Goal: Task Accomplishment & Management: Use online tool/utility

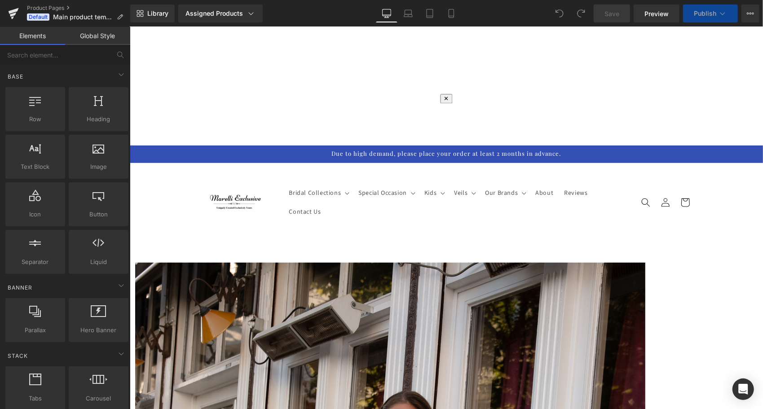
scroll to position [135, 0]
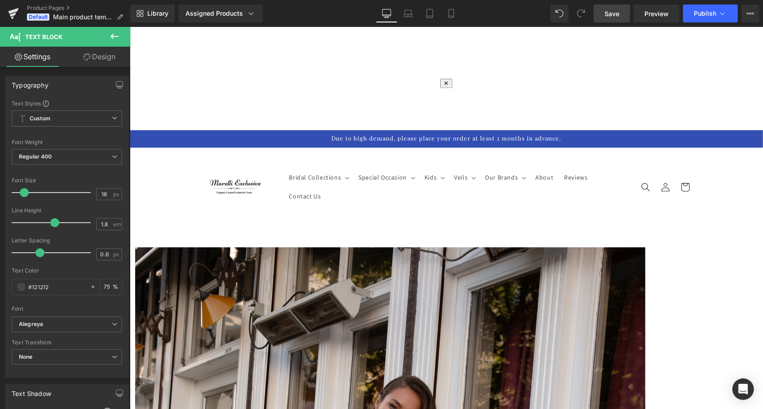
click at [620, 16] on link "Save" at bounding box center [611, 13] width 36 height 18
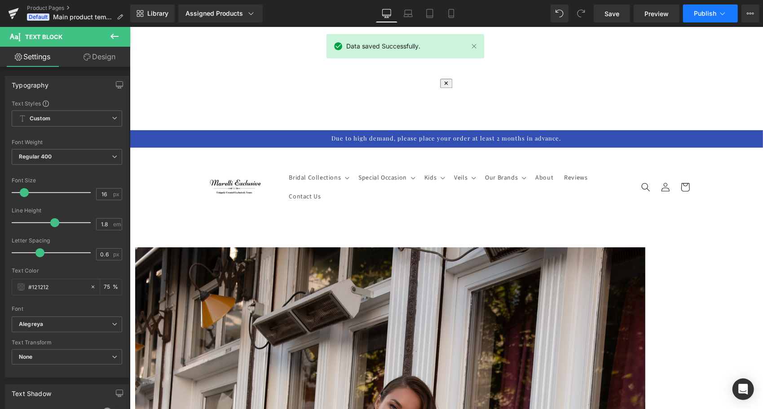
click at [722, 13] on icon at bounding box center [722, 13] width 9 height 9
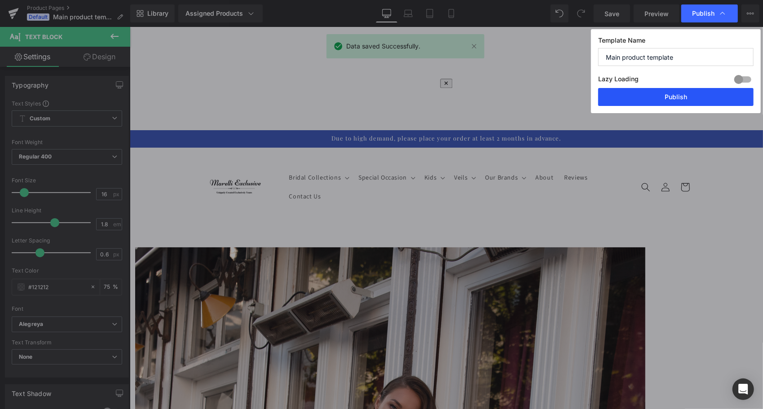
drag, startPoint x: 707, startPoint y: 97, endPoint x: 568, endPoint y: 72, distance: 141.5
click at [707, 97] on button "Publish" at bounding box center [675, 97] width 155 height 18
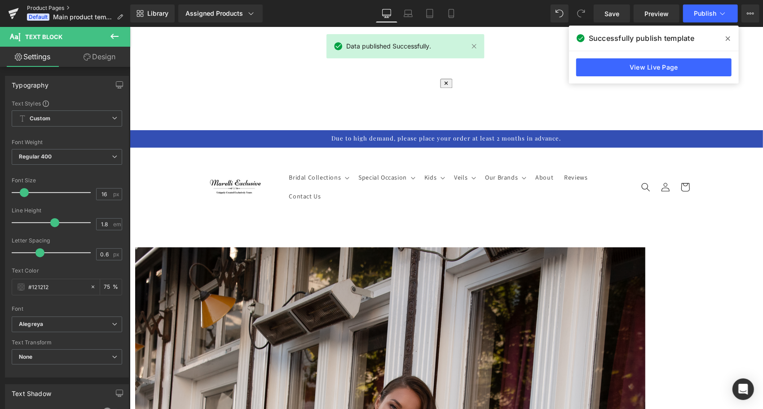
click at [39, 8] on link "Product Pages" at bounding box center [78, 7] width 103 height 7
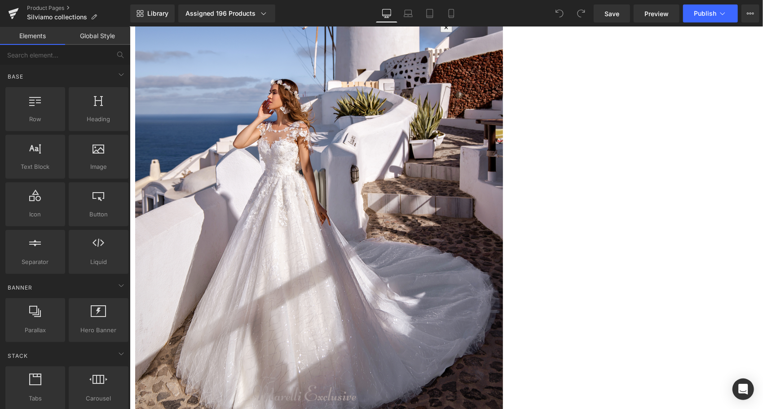
scroll to position [224, 0]
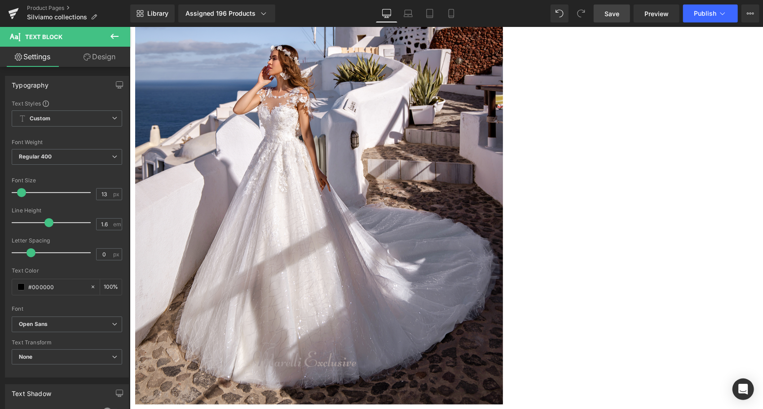
click at [615, 13] on span "Save" at bounding box center [611, 13] width 15 height 9
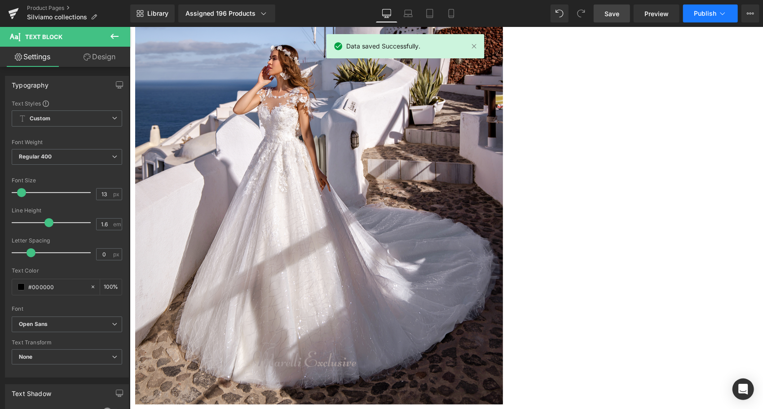
click at [704, 9] on button "Publish" at bounding box center [710, 13] width 55 height 18
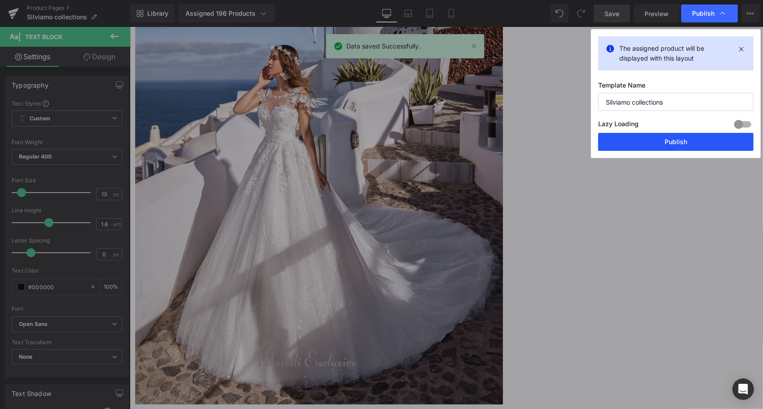
click at [659, 141] on button "Publish" at bounding box center [675, 142] width 155 height 18
